Goal: Information Seeking & Learning: Learn about a topic

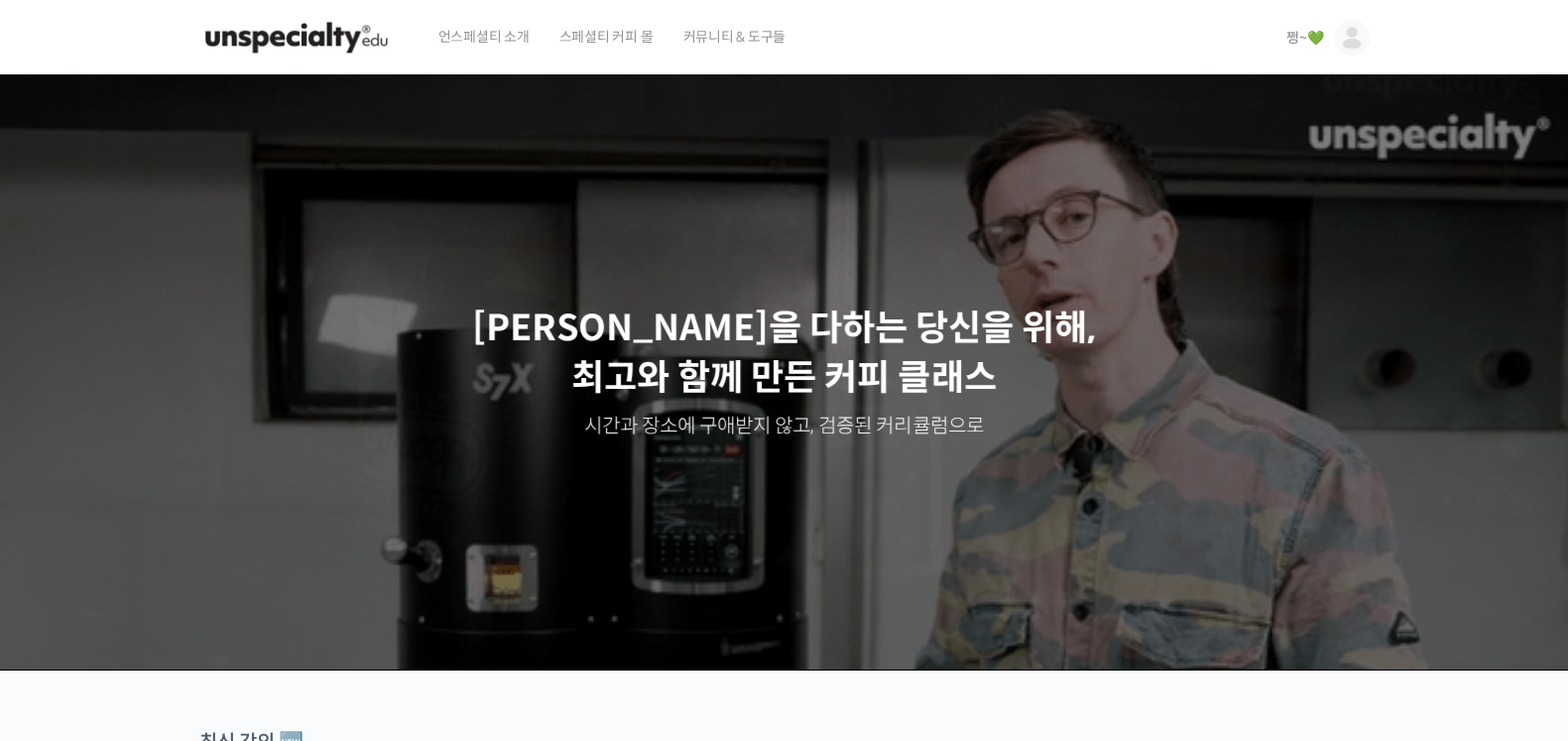
click at [1299, 42] on span "쩡~💚" at bounding box center [1304, 38] width 37 height 18
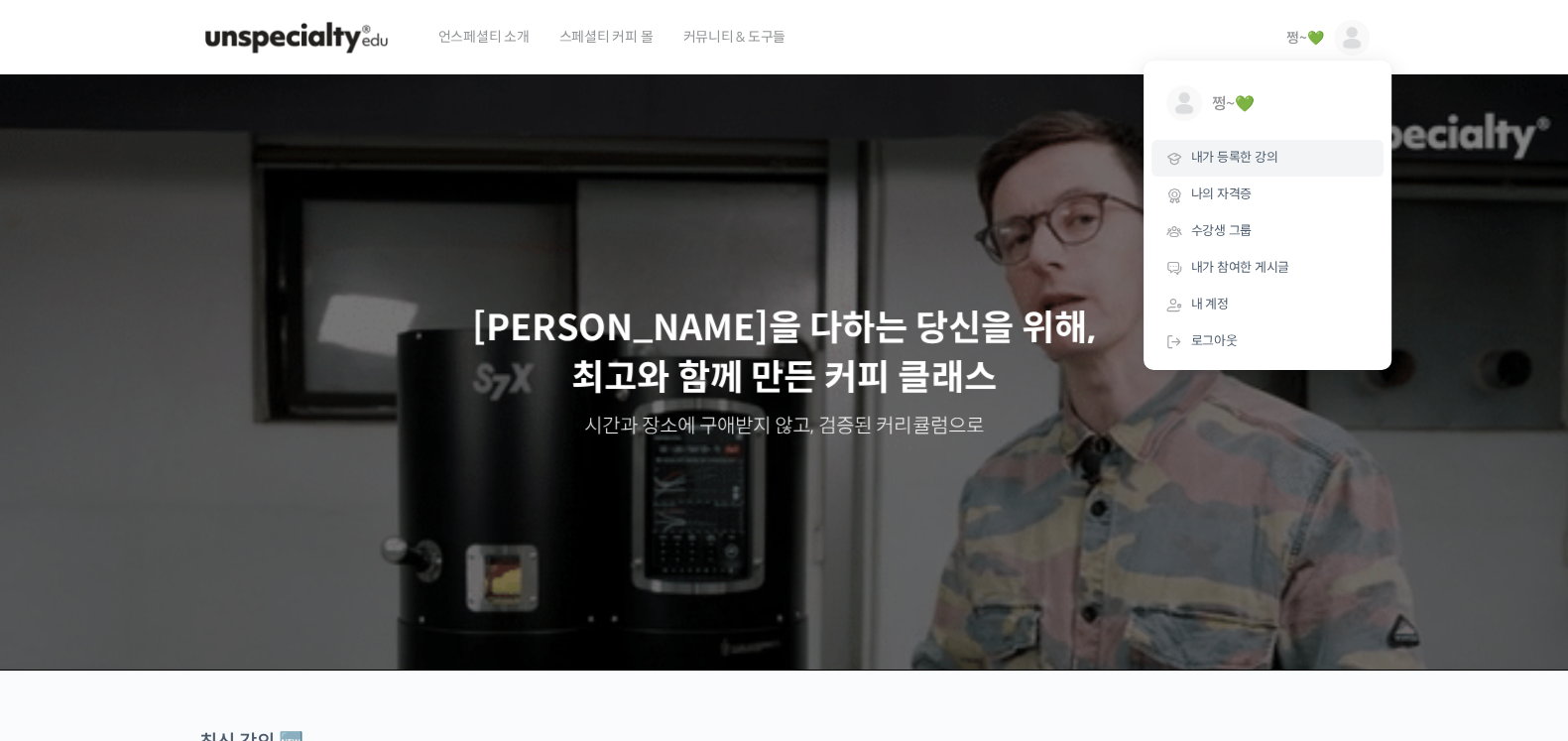
click at [1247, 168] on link "내가 등록한 강의" at bounding box center [1267, 158] width 232 height 37
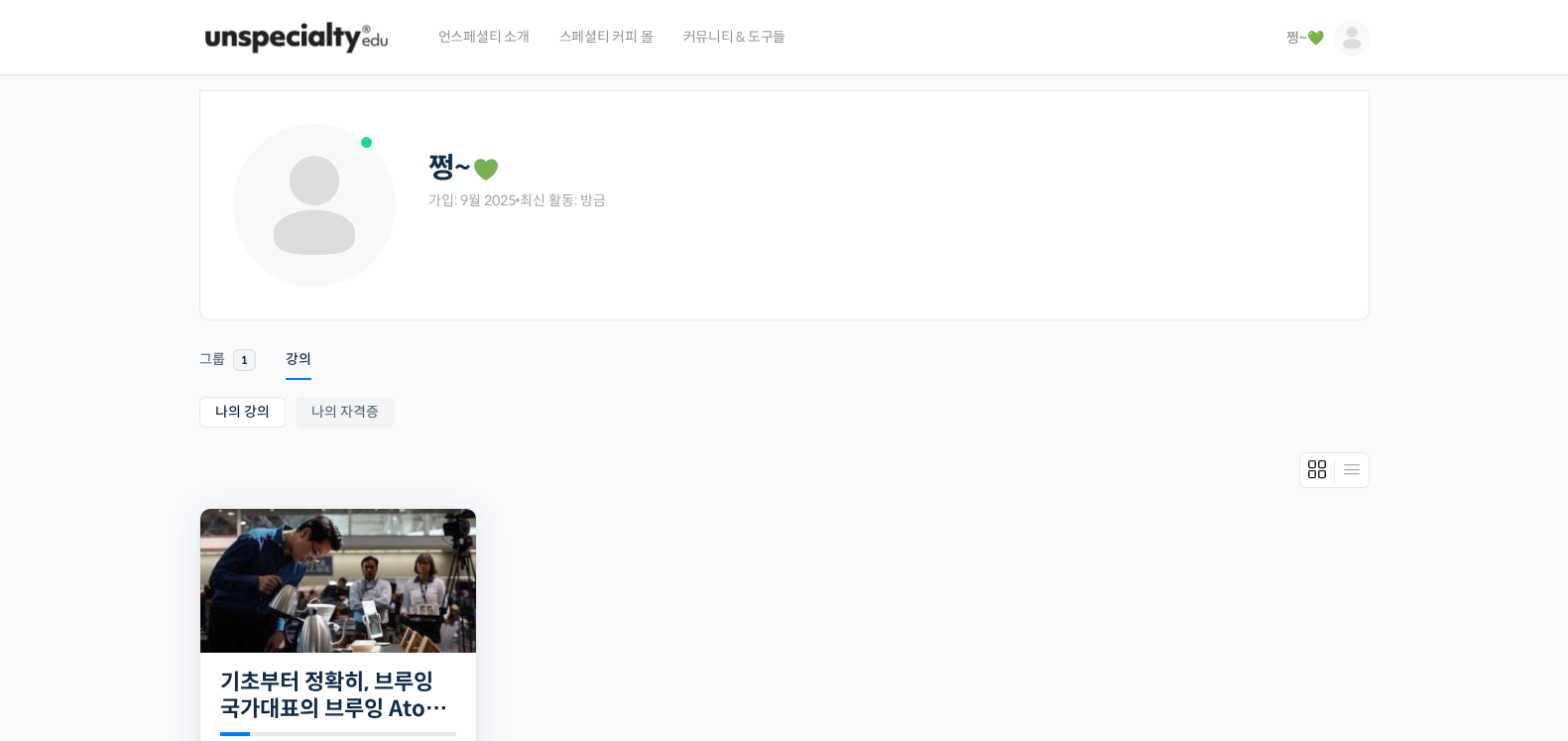
click at [313, 597] on img at bounding box center [339, 580] width 276 height 144
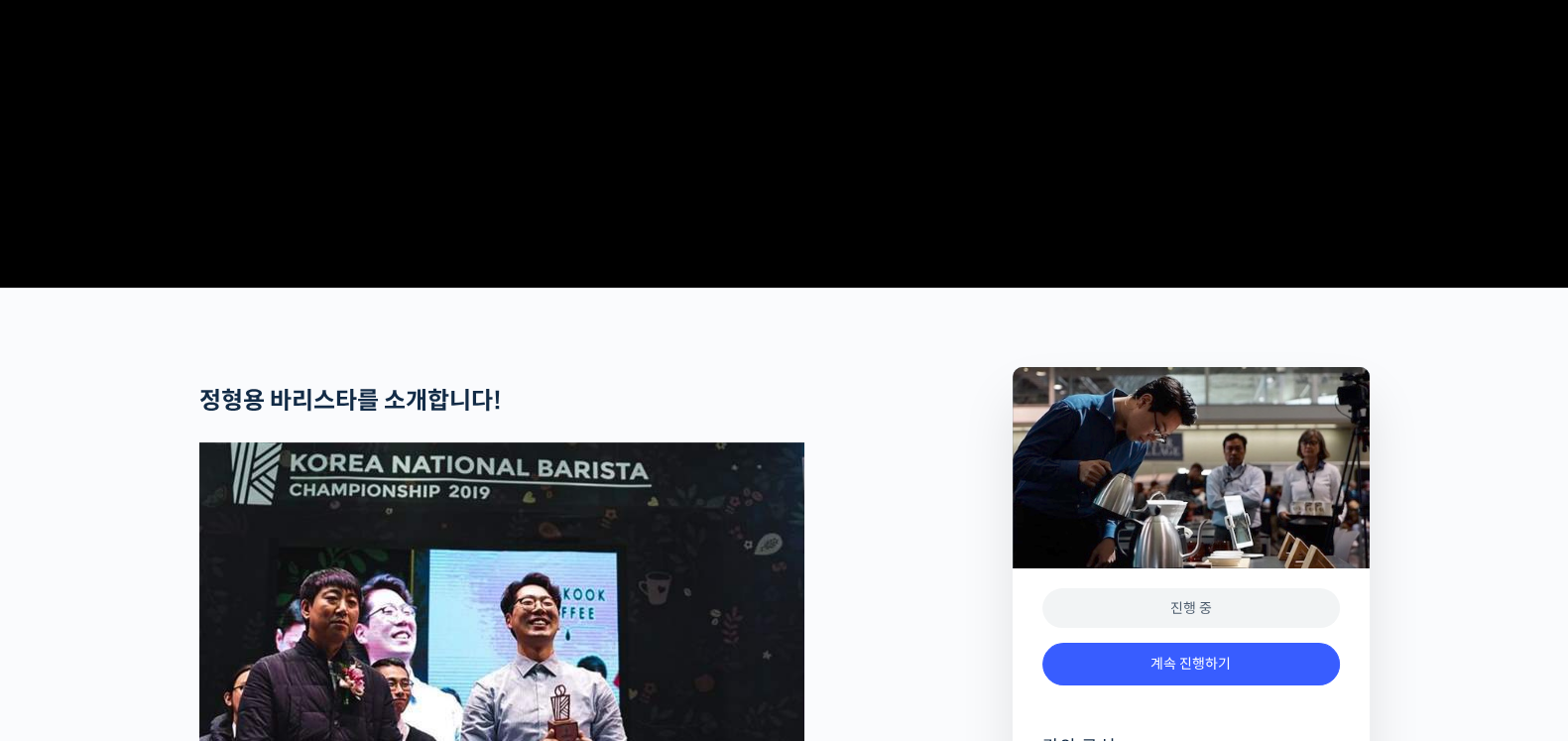
scroll to position [744, 0]
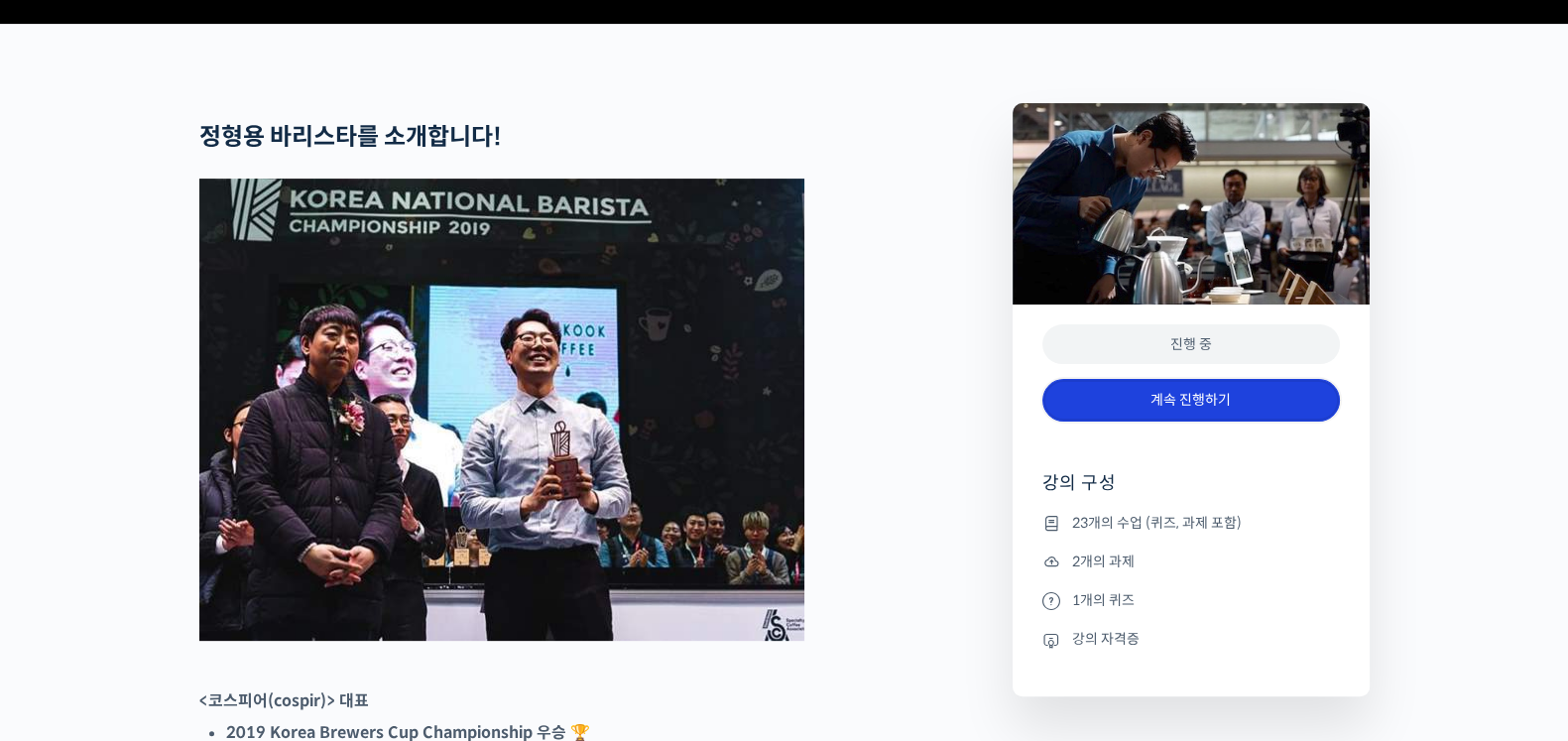
click at [1183, 421] on link "계속 진행하기" at bounding box center [1191, 399] width 298 height 43
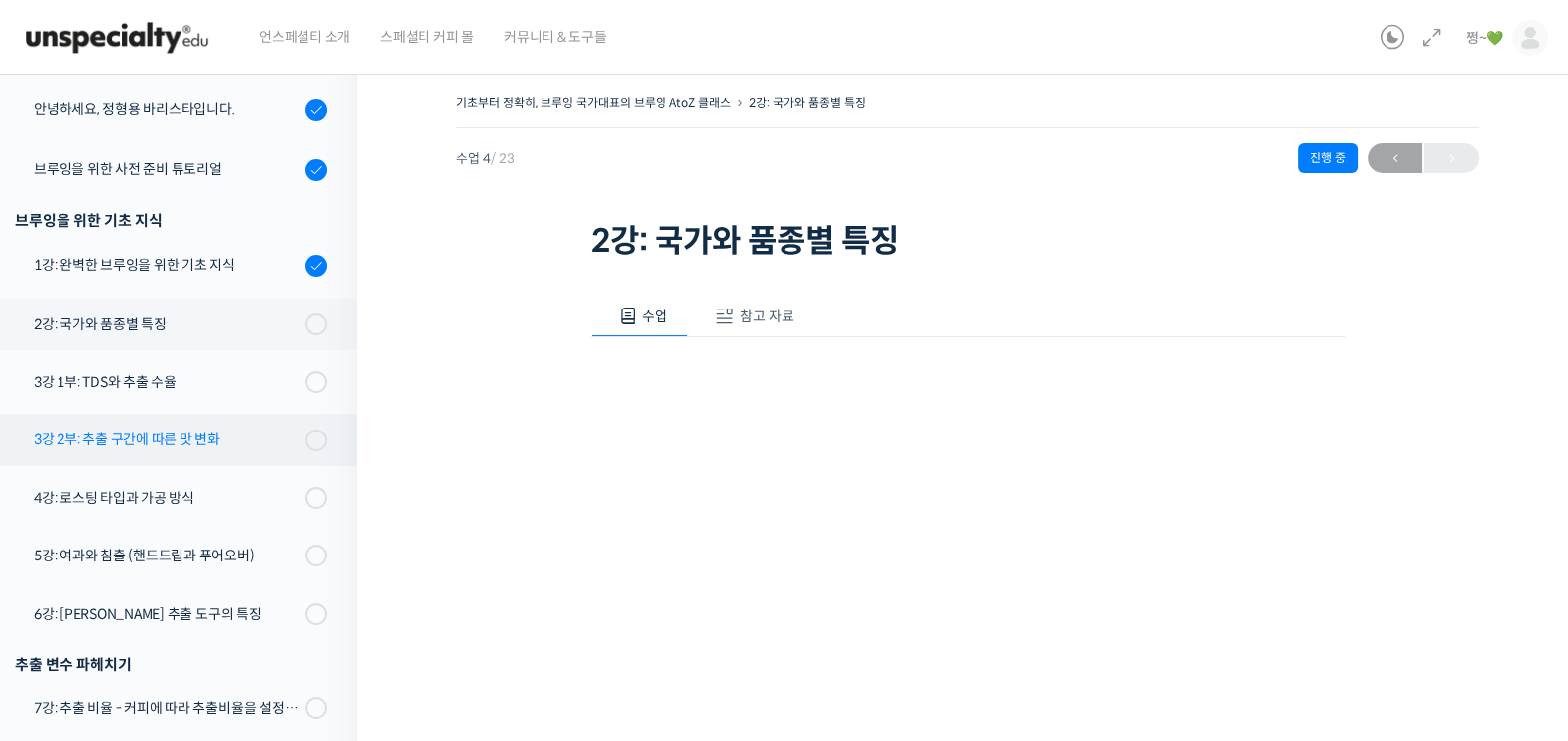
scroll to position [132, 0]
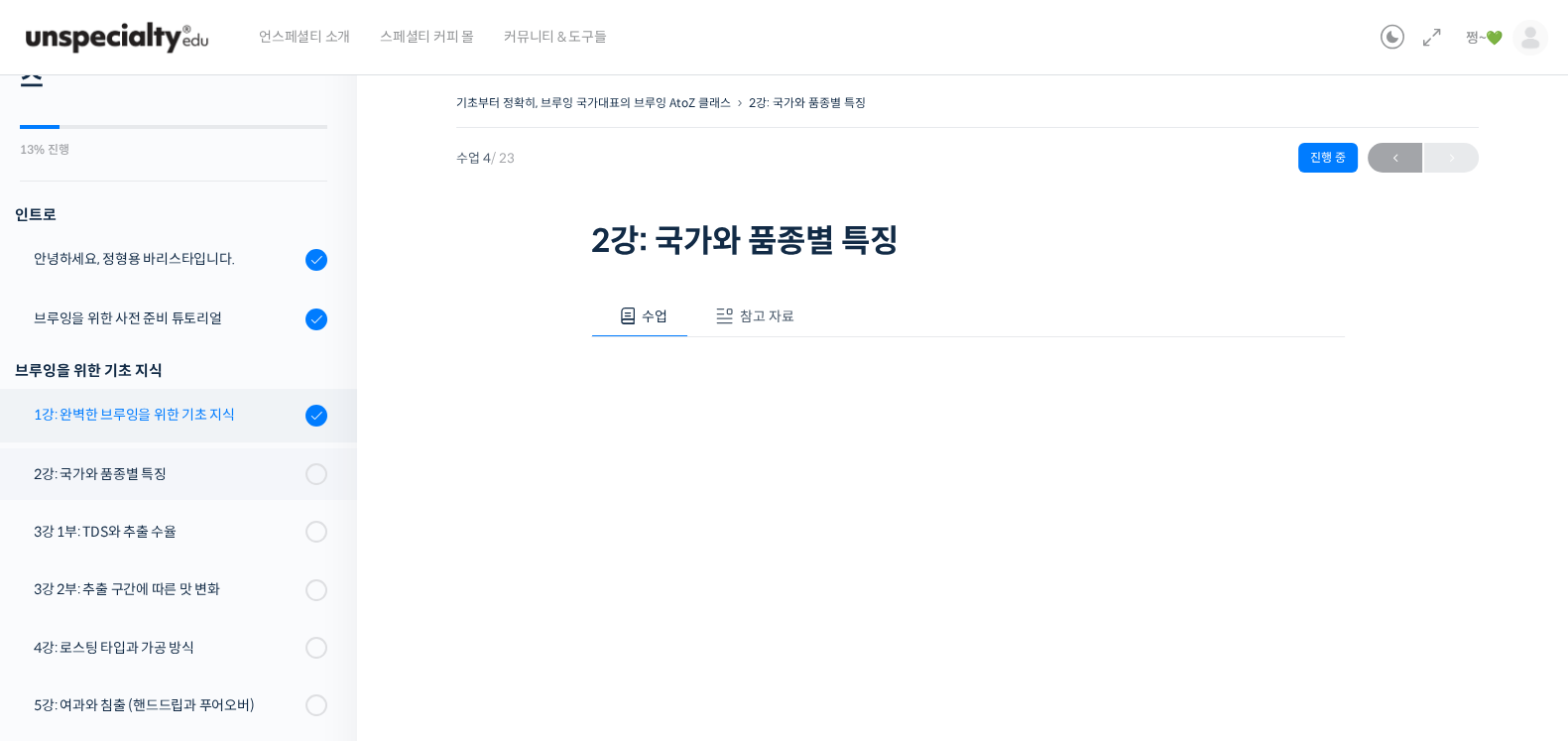
click at [93, 418] on div "1강: 완벽한 브루잉을 위한 기초 지식" at bounding box center [167, 414] width 266 height 22
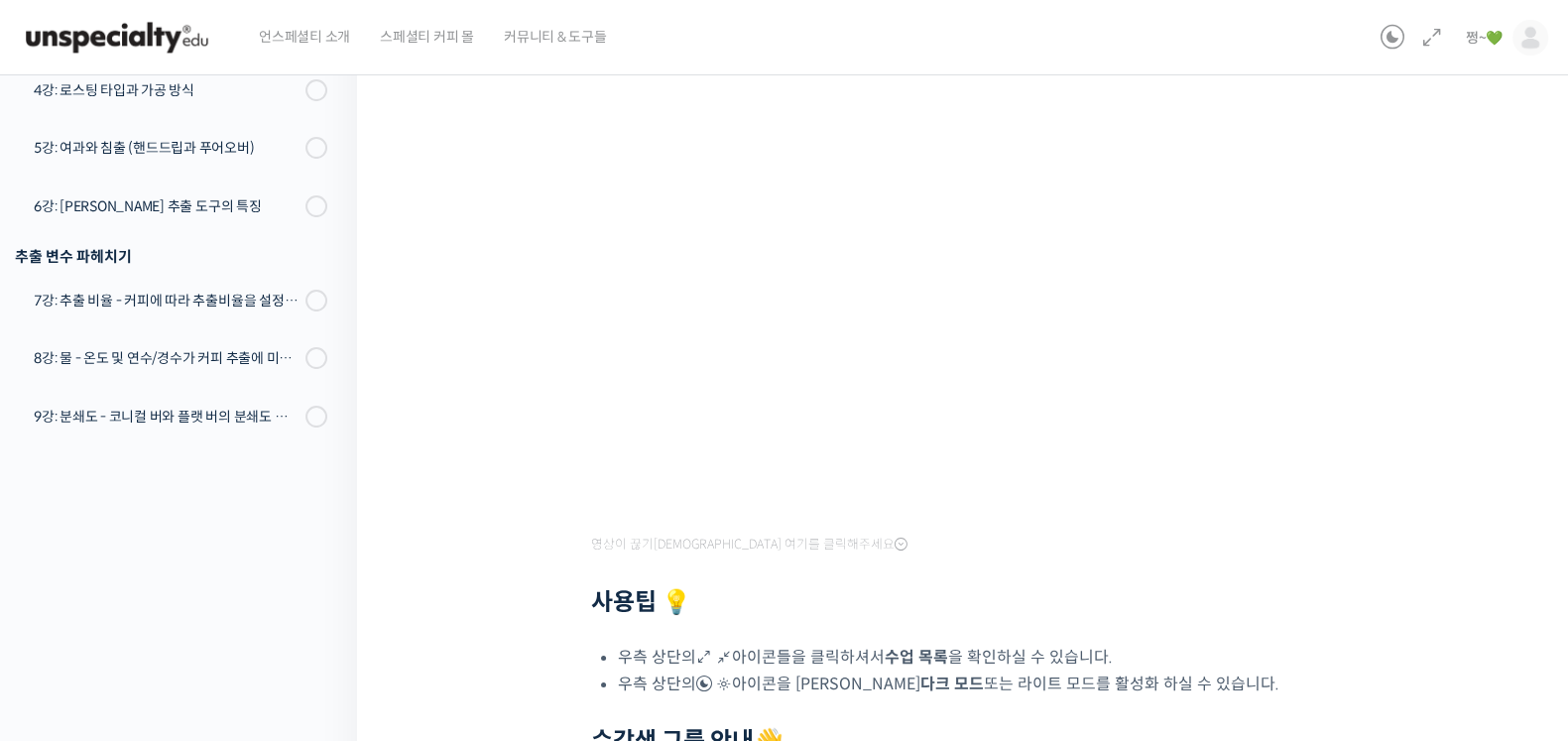
scroll to position [287, 0]
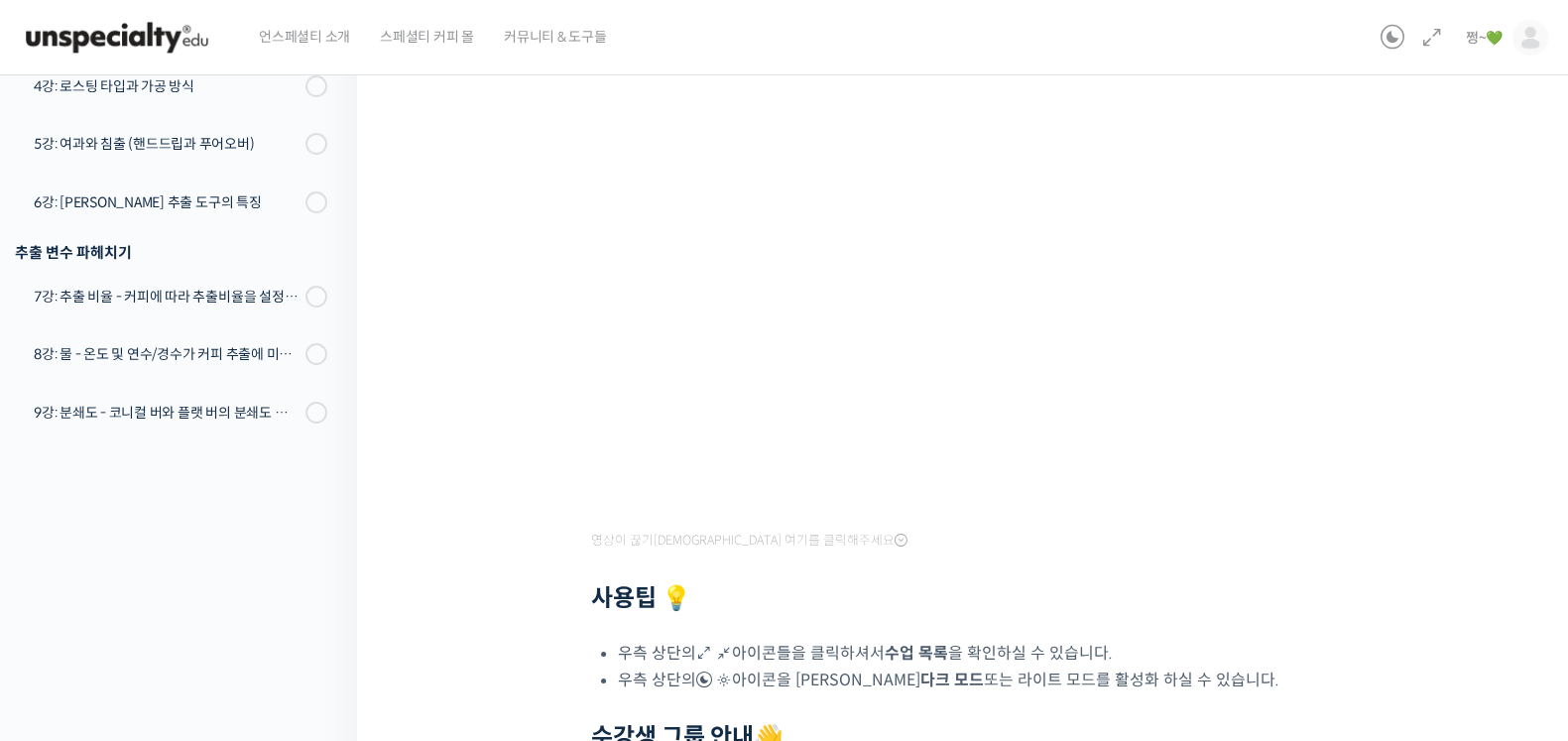
click at [1068, 580] on div at bounding box center [968, 569] width 754 height 30
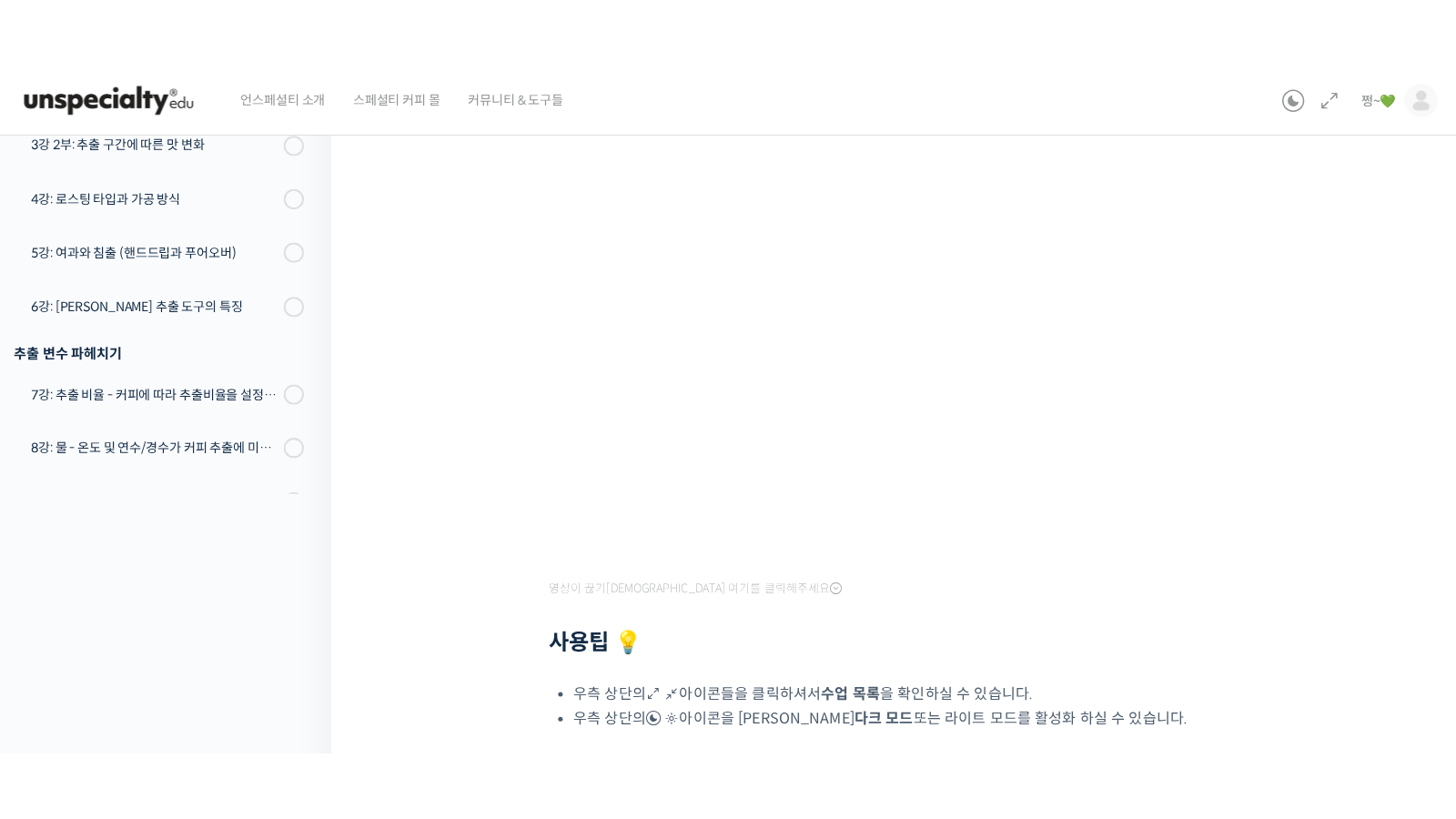
scroll to position [252, 0]
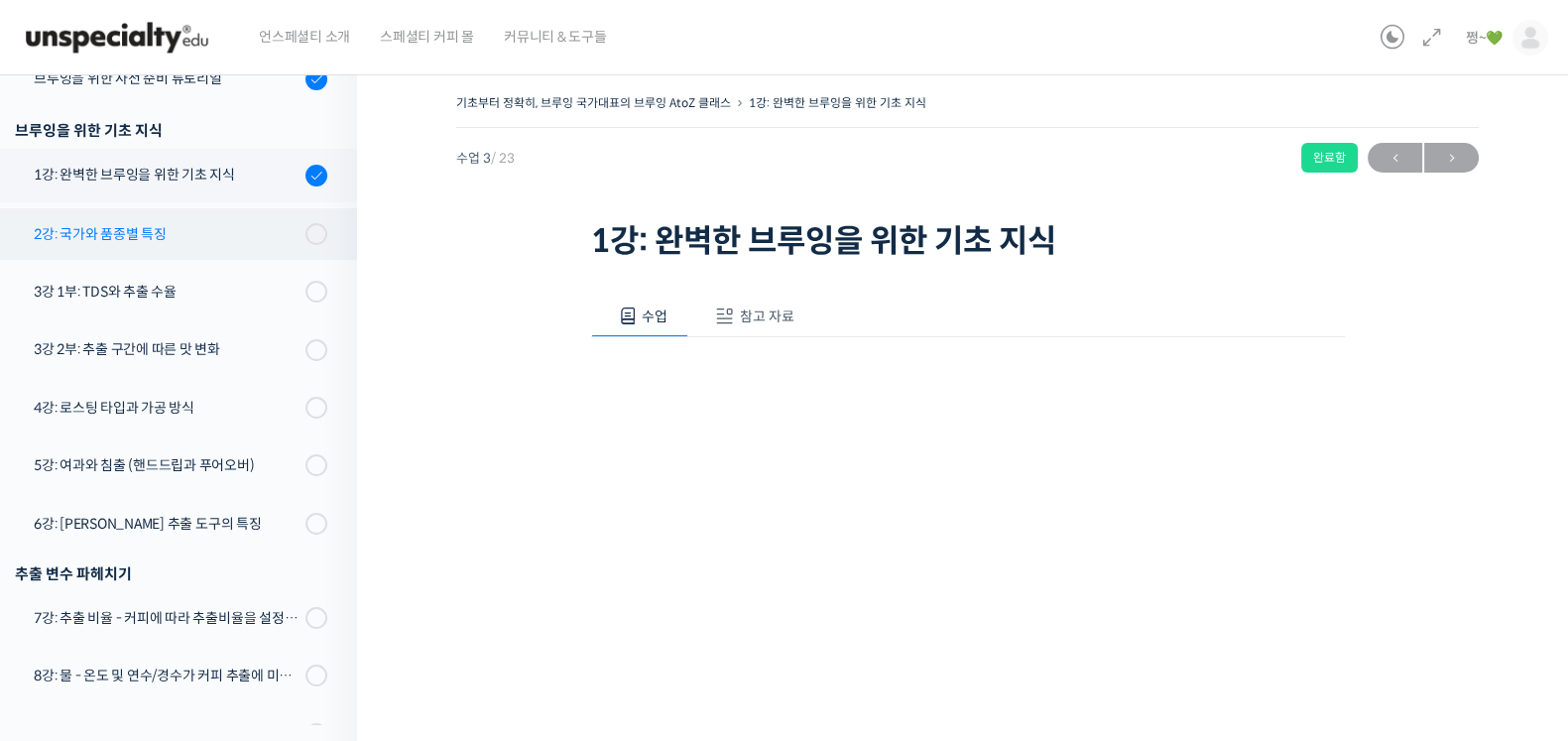
click at [140, 233] on div "2강: 국가와 품종별 특징" at bounding box center [167, 234] width 266 height 22
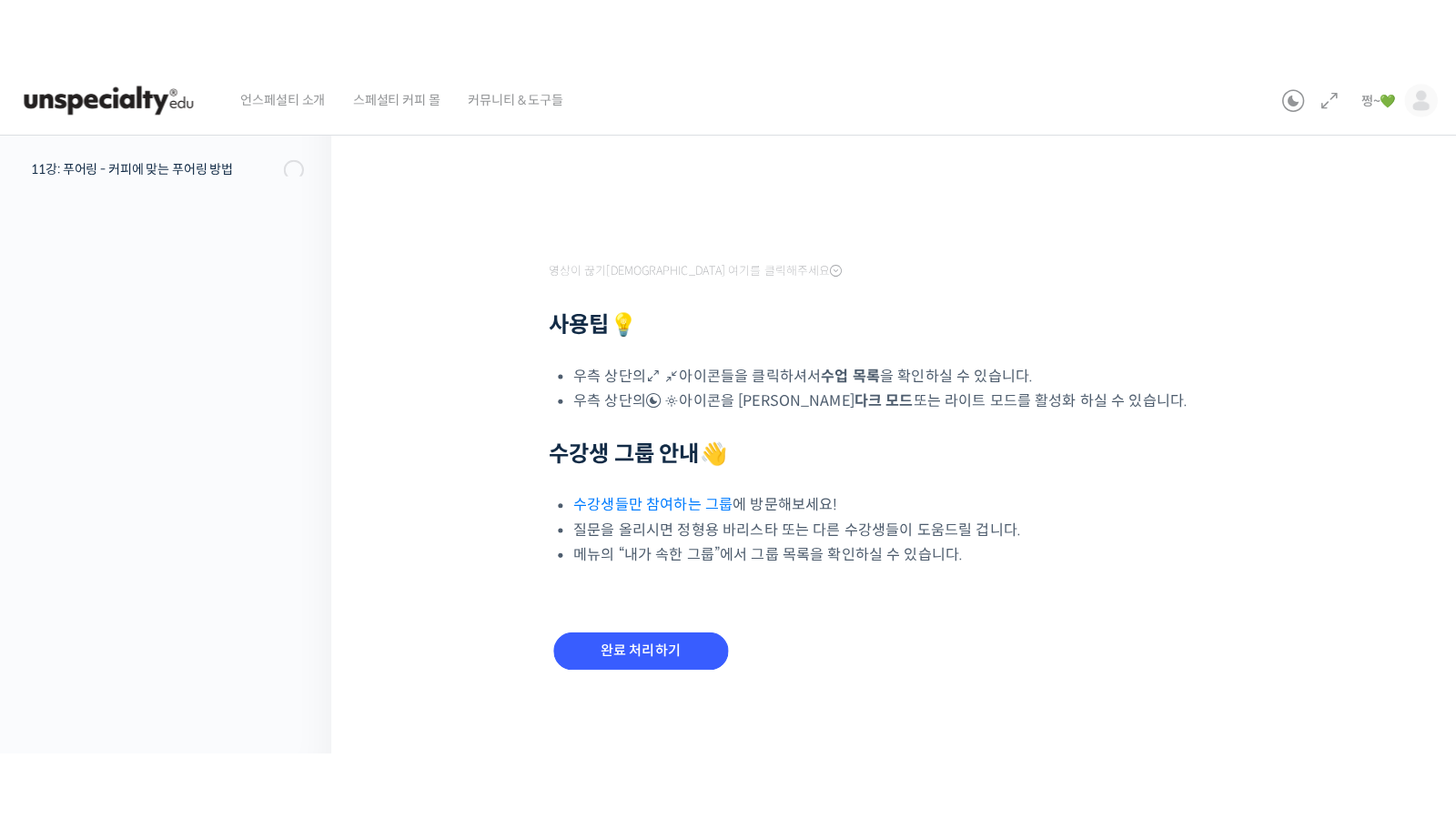
scroll to position [417, 0]
